Goal: Transaction & Acquisition: Purchase product/service

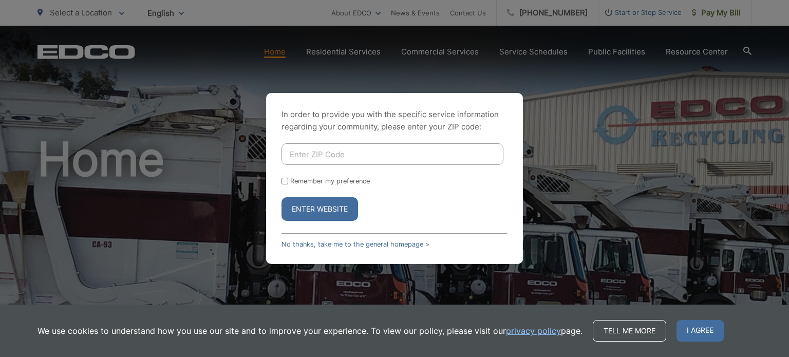
click at [294, 155] on input "Enter ZIP Code" at bounding box center [393, 154] width 222 height 22
type input "92103"
click at [340, 208] on button "Enter Website" at bounding box center [320, 209] width 77 height 24
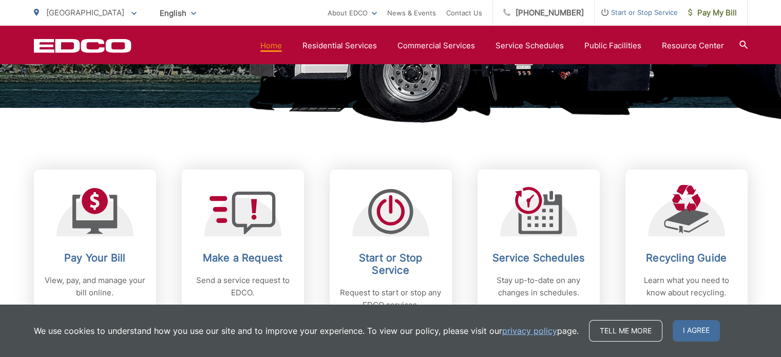
scroll to position [360, 0]
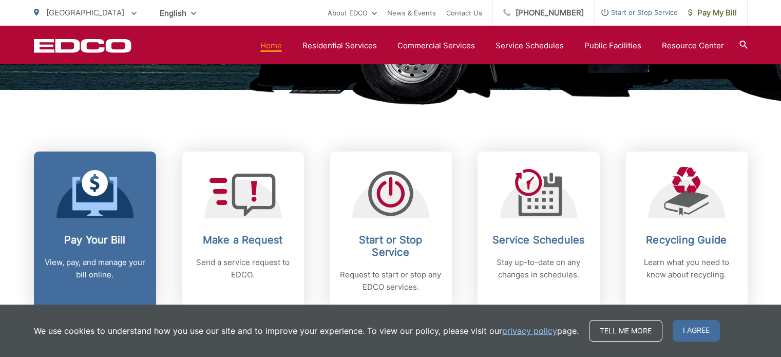
click at [116, 186] on icon at bounding box center [94, 196] width 45 height 39
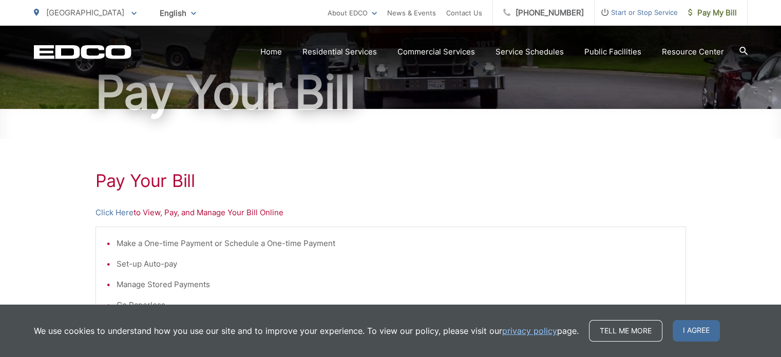
scroll to position [103, 0]
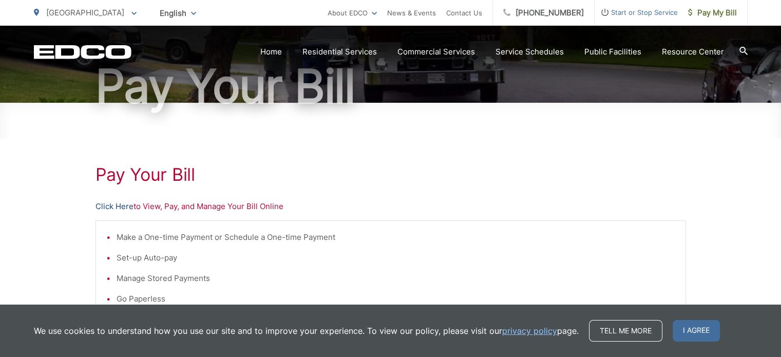
click at [107, 205] on link "Click Here" at bounding box center [115, 206] width 38 height 12
click at [125, 205] on link "Click Here" at bounding box center [115, 206] width 38 height 12
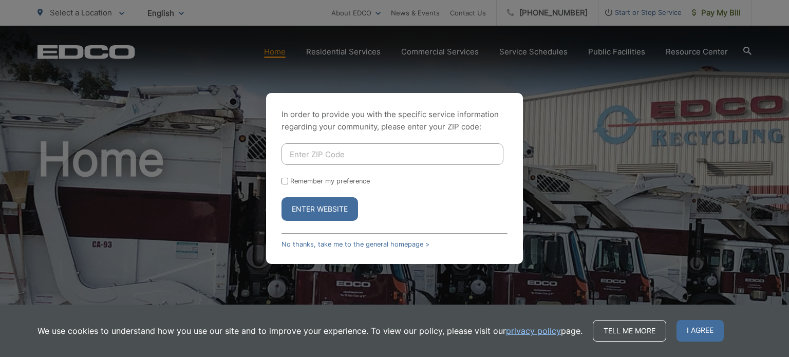
click at [386, 156] on input "Enter ZIP Code" at bounding box center [393, 154] width 222 height 22
type input "92104"
click at [329, 206] on button "Enter Website" at bounding box center [320, 209] width 77 height 24
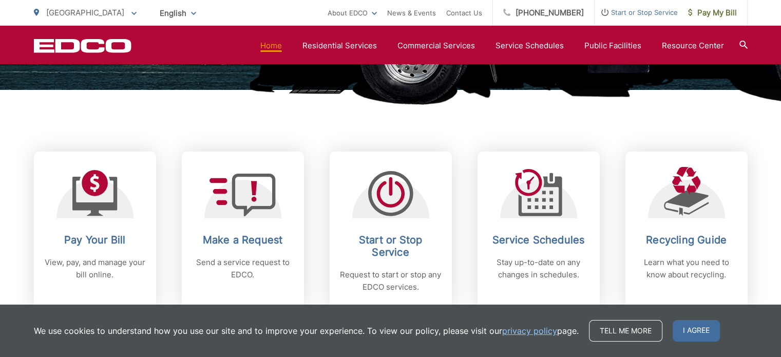
scroll to position [411, 0]
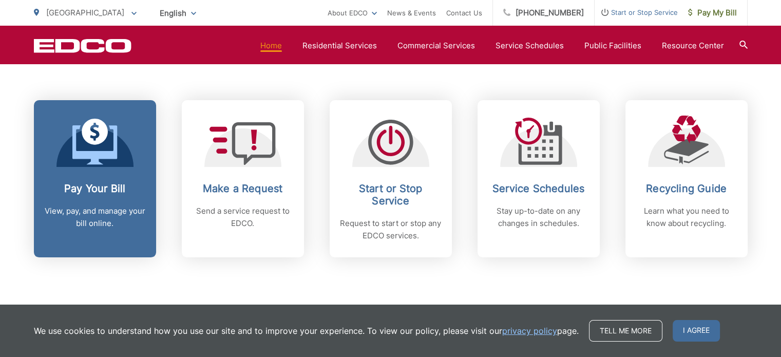
click at [96, 165] on span at bounding box center [94, 143] width 45 height 48
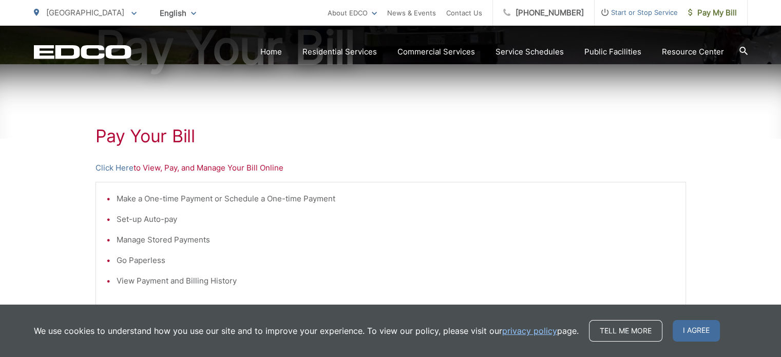
scroll to position [154, 0]
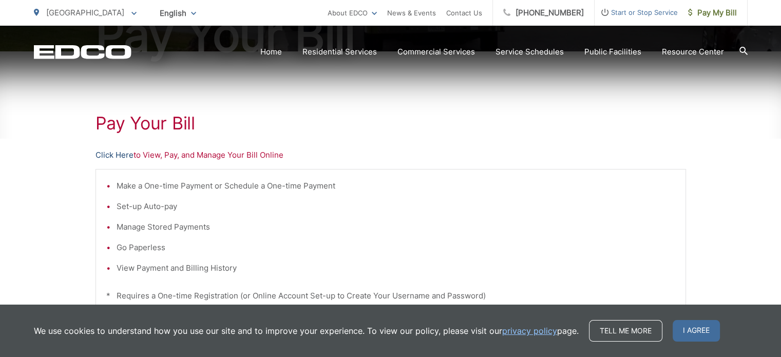
click at [113, 152] on link "Click Here" at bounding box center [115, 155] width 38 height 12
click at [119, 154] on link "Click Here" at bounding box center [115, 155] width 38 height 12
